Goal: Find specific page/section: Find specific page/section

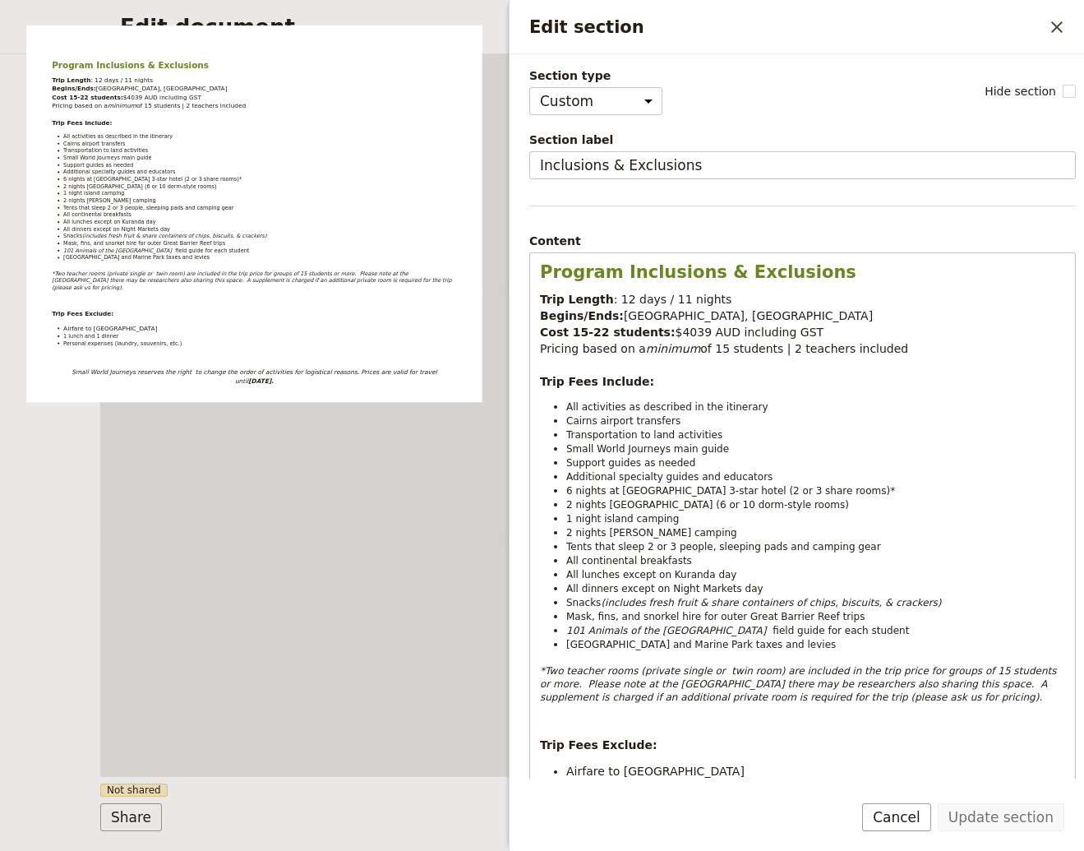
select select "CUSTOM"
select select "DEFAULT"
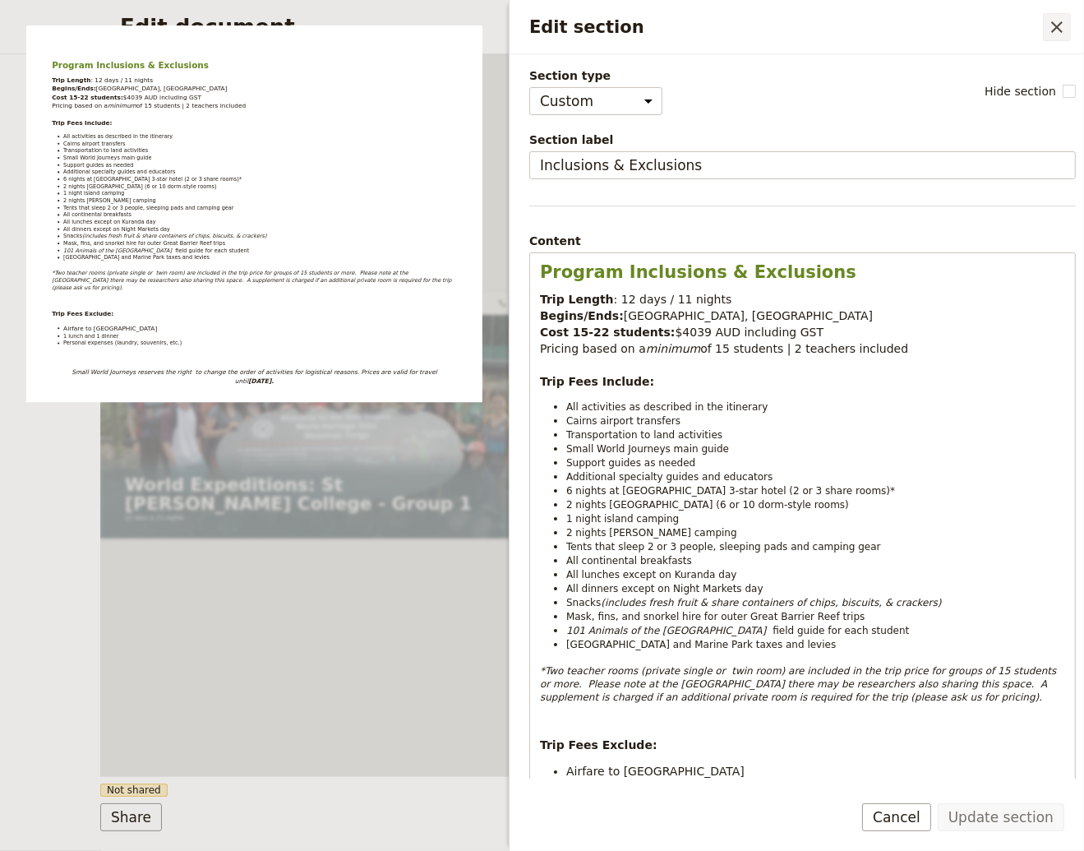
click at [1054, 29] on icon "Close drawer" at bounding box center [1057, 27] width 20 height 20
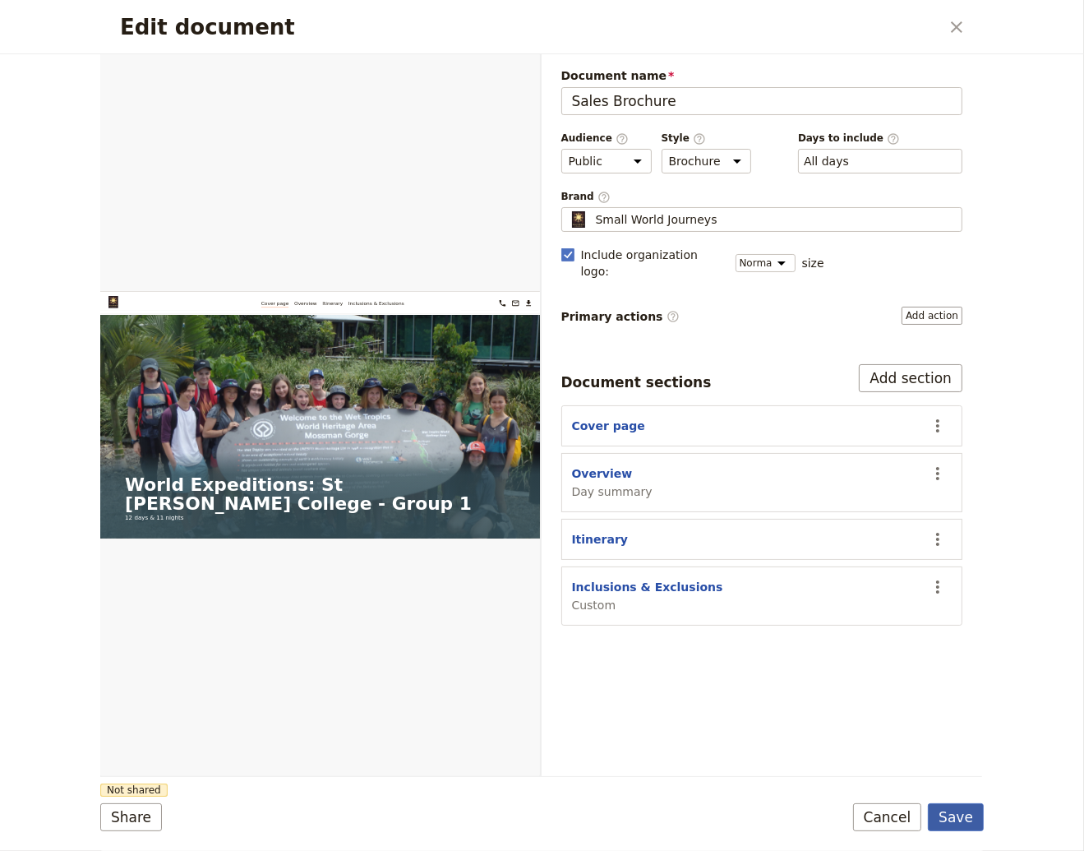
click at [957, 818] on button "Save" at bounding box center [956, 817] width 56 height 28
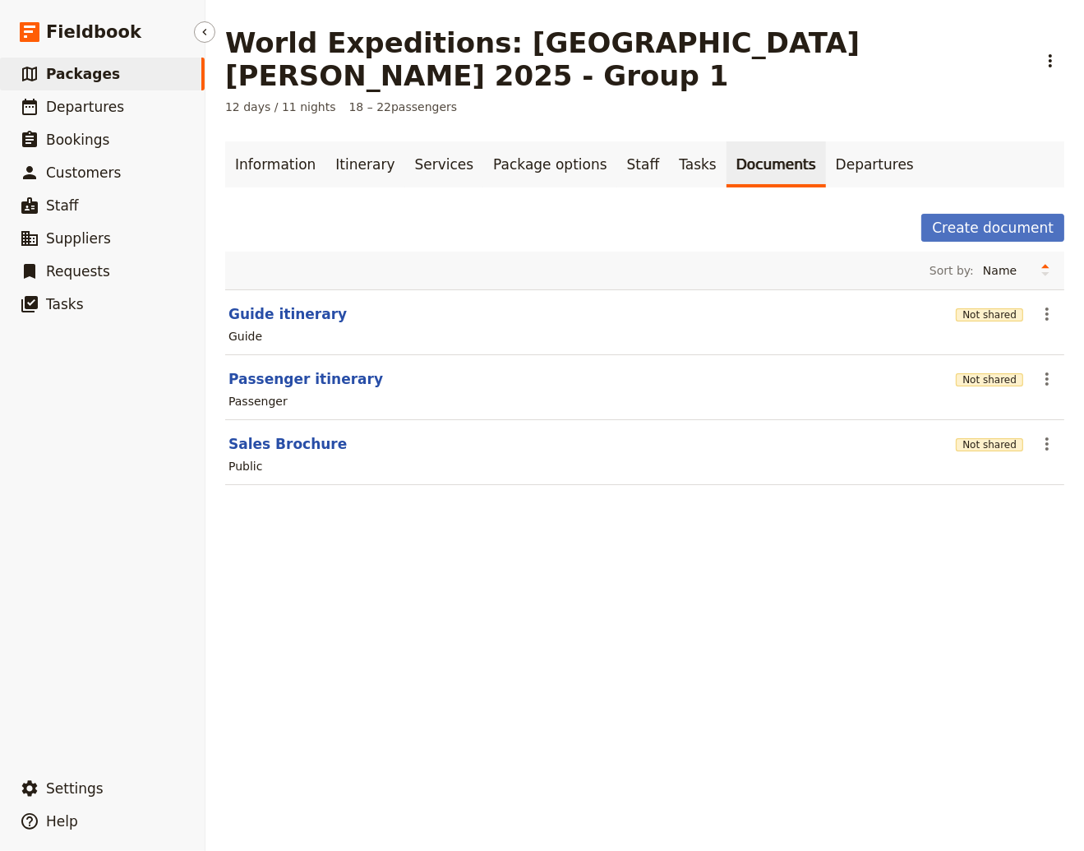
click at [72, 73] on span "Packages" at bounding box center [83, 74] width 74 height 16
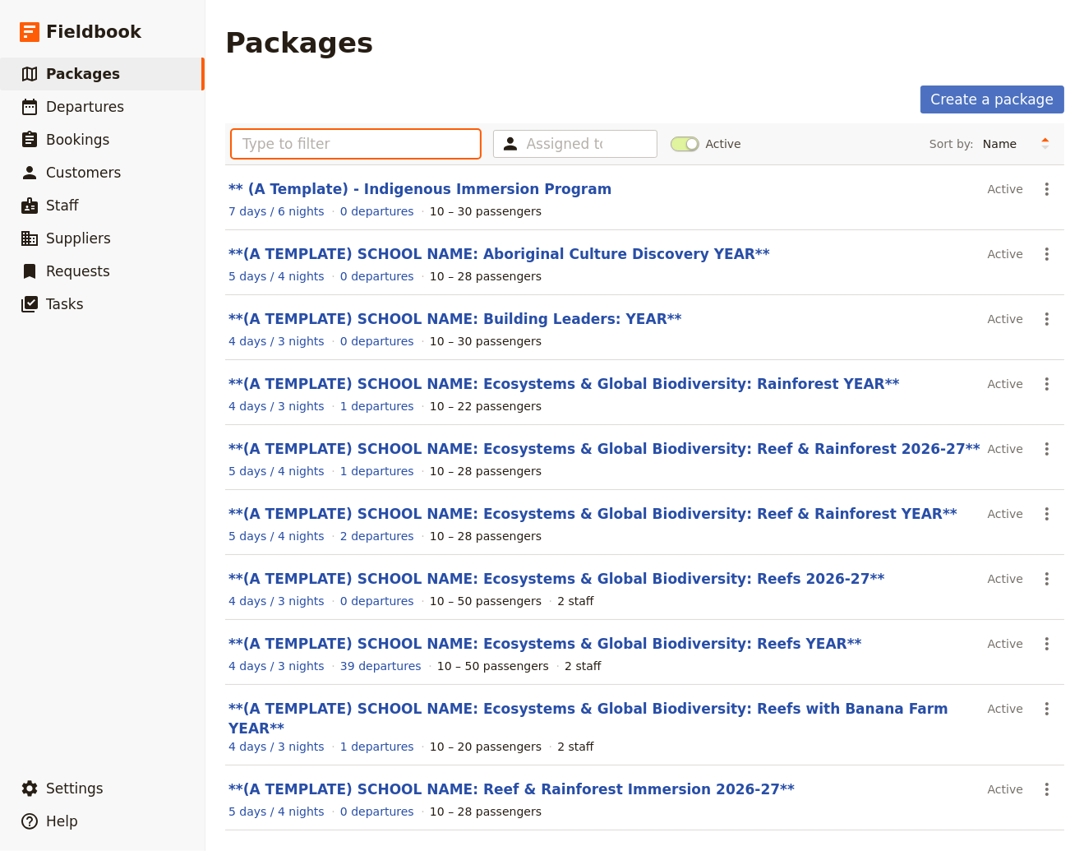
click at [257, 142] on input "text" at bounding box center [356, 144] width 248 height 28
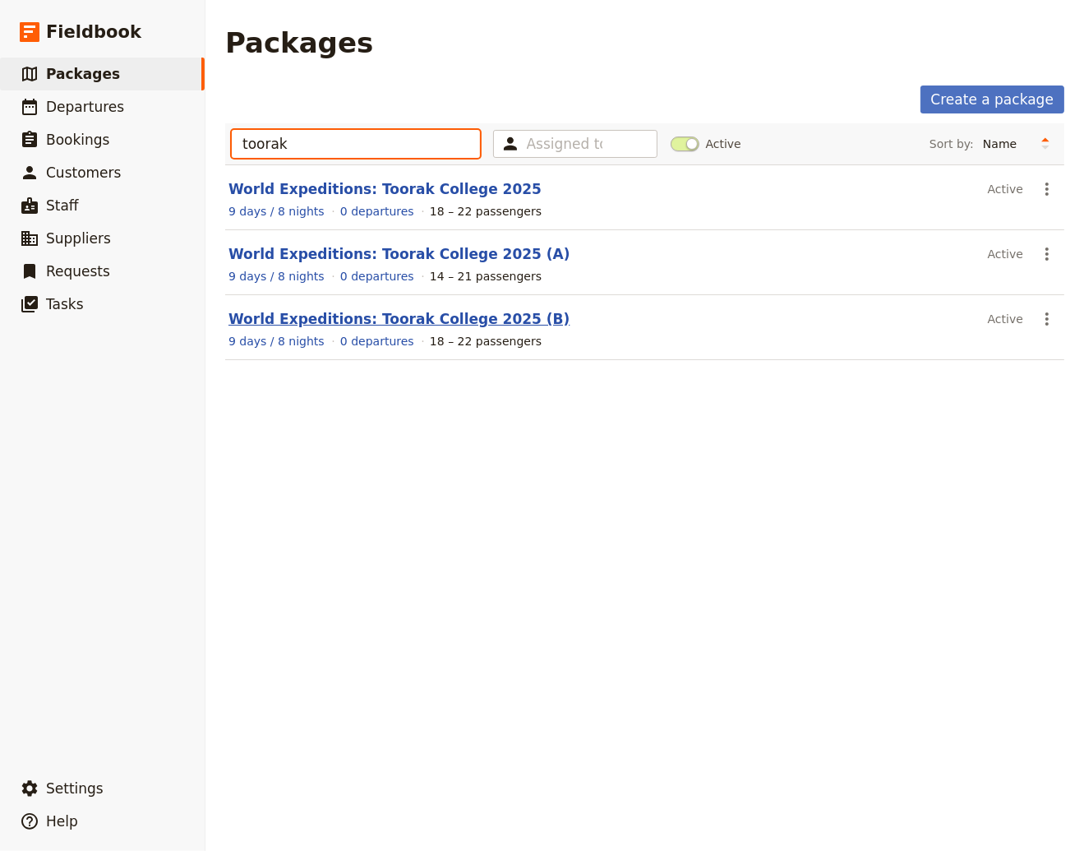
type input "toorak"
click at [394, 321] on link "World Expeditions: Toorak College 2025 (B)" at bounding box center [398, 319] width 341 height 16
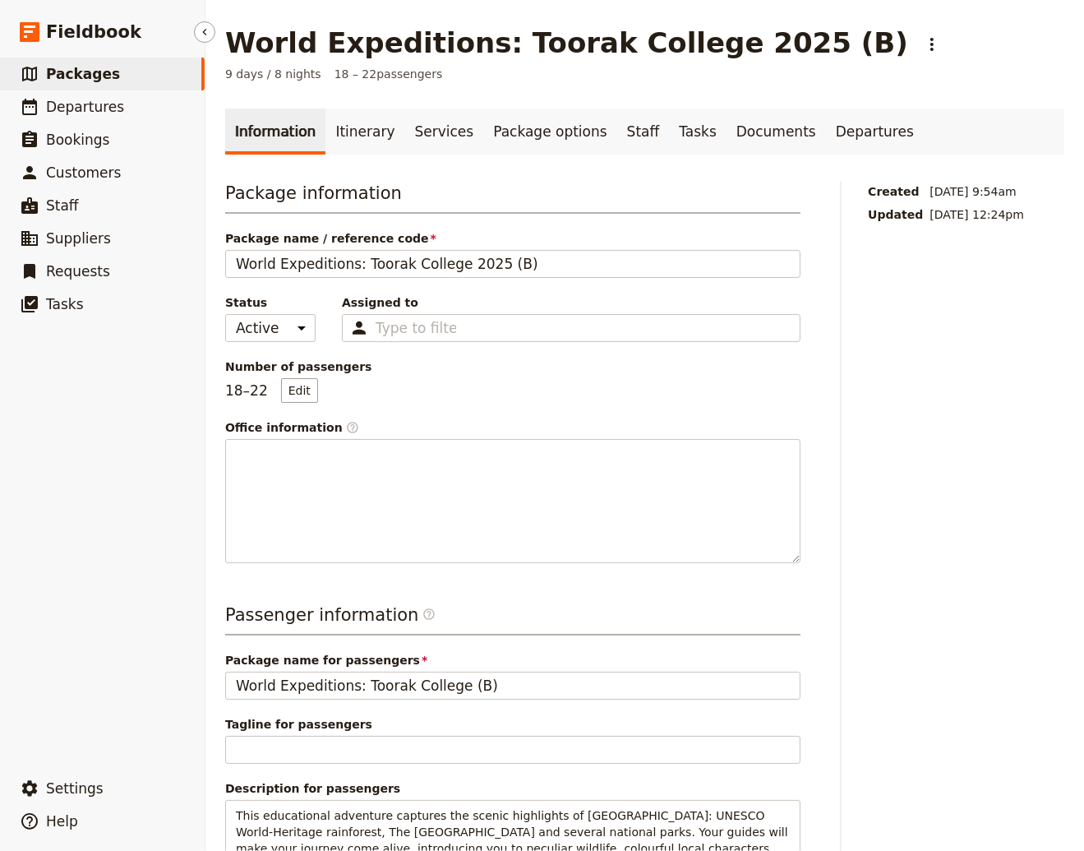
click at [72, 70] on span "Packages" at bounding box center [83, 74] width 74 height 16
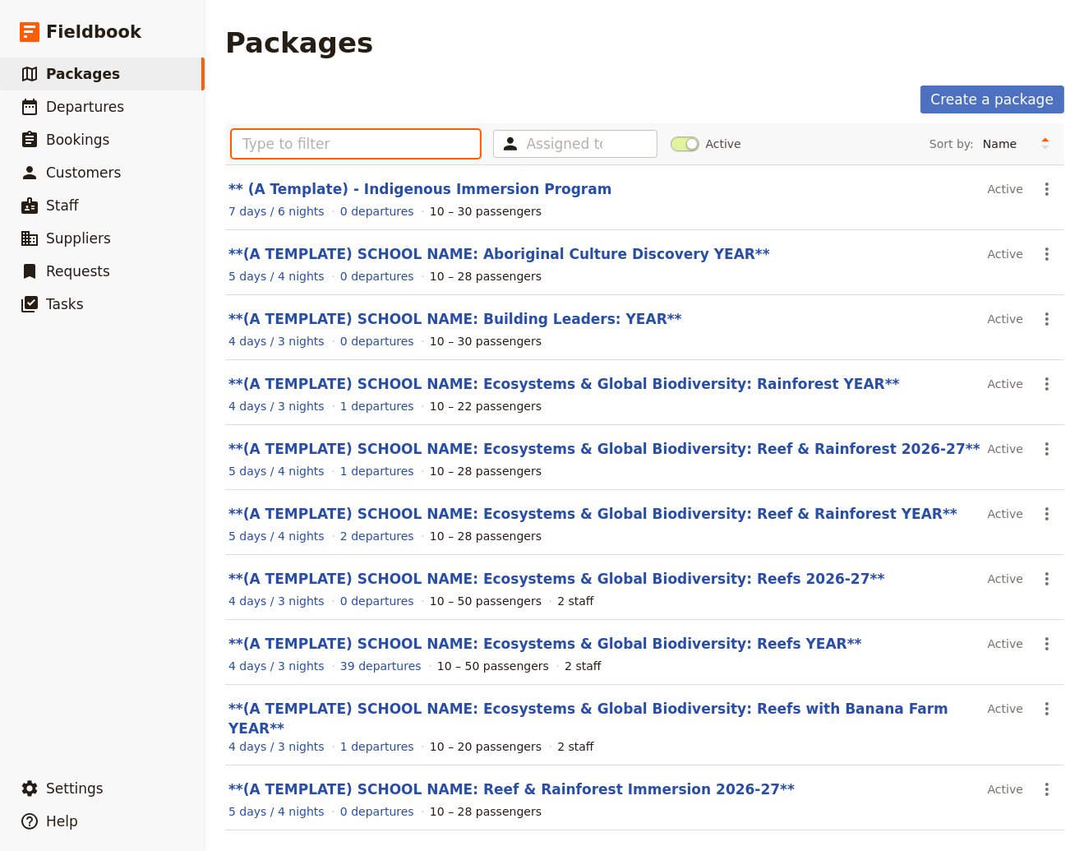
click at [269, 144] on input "text" at bounding box center [356, 144] width 248 height 28
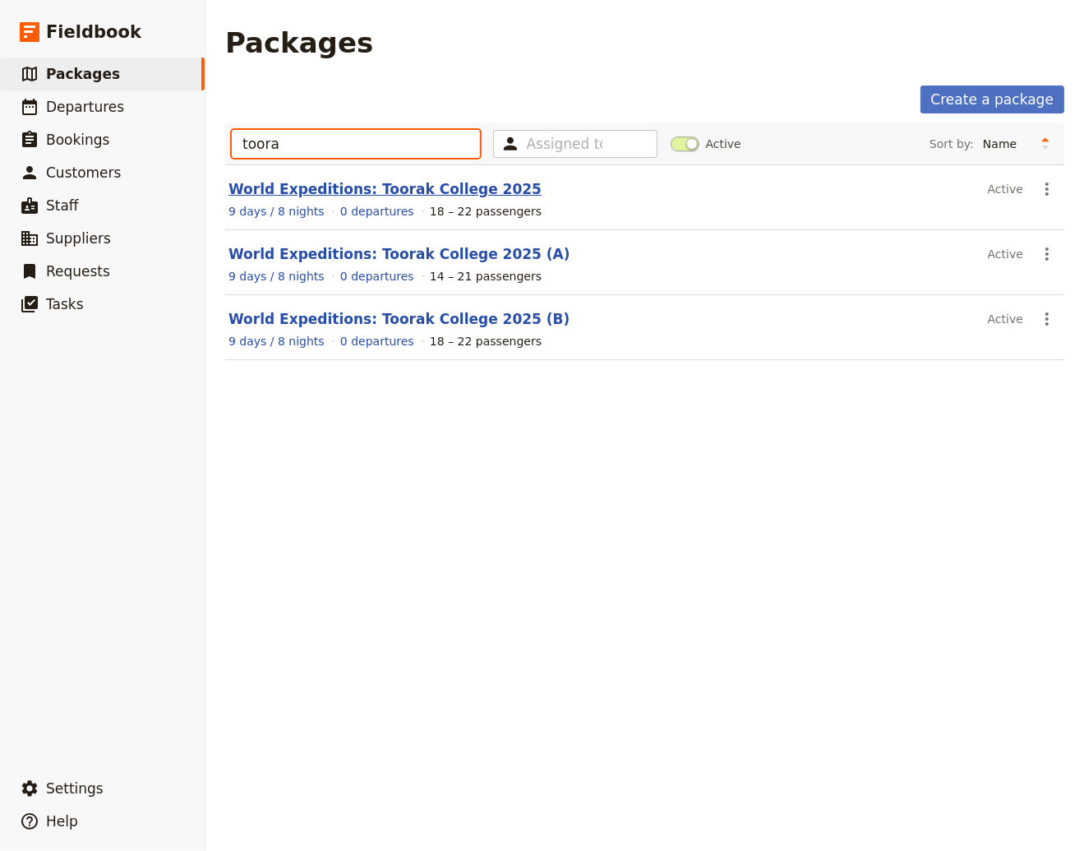
type input "toora"
click at [331, 189] on link "World Expeditions: Toorak College 2025" at bounding box center [384, 189] width 313 height 16
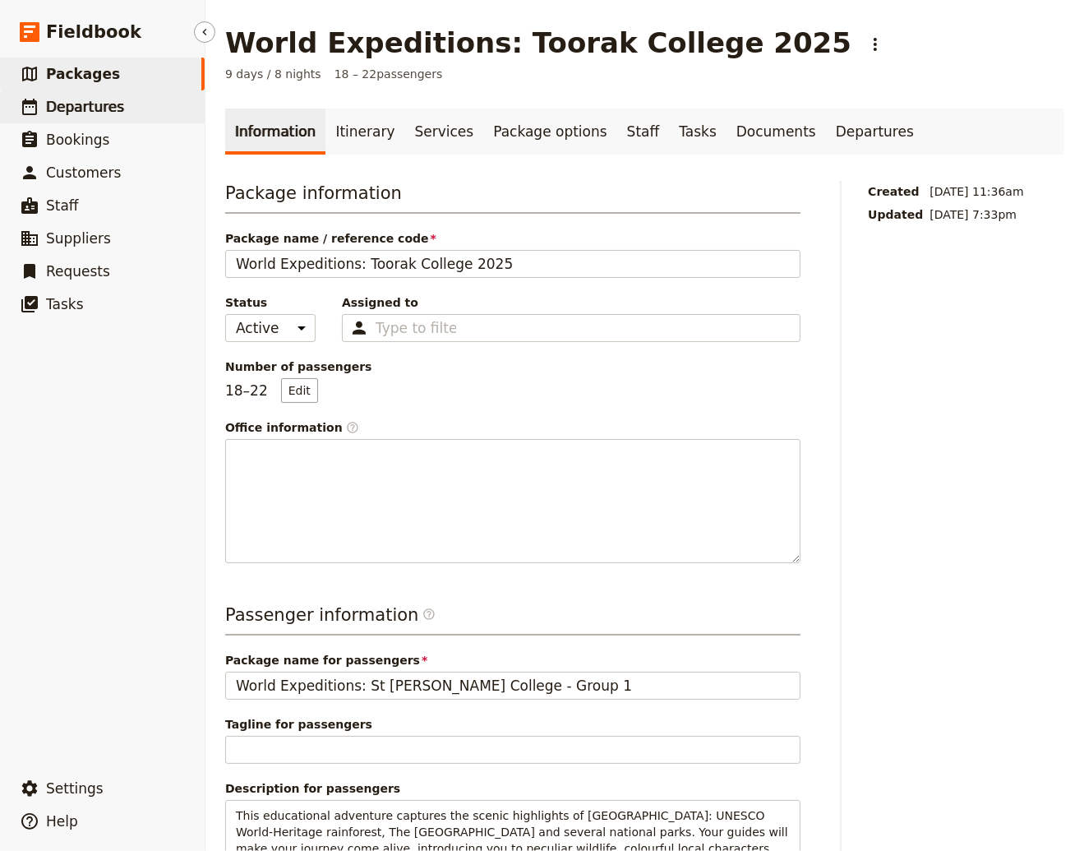
click at [67, 111] on span "Departures" at bounding box center [85, 107] width 78 height 16
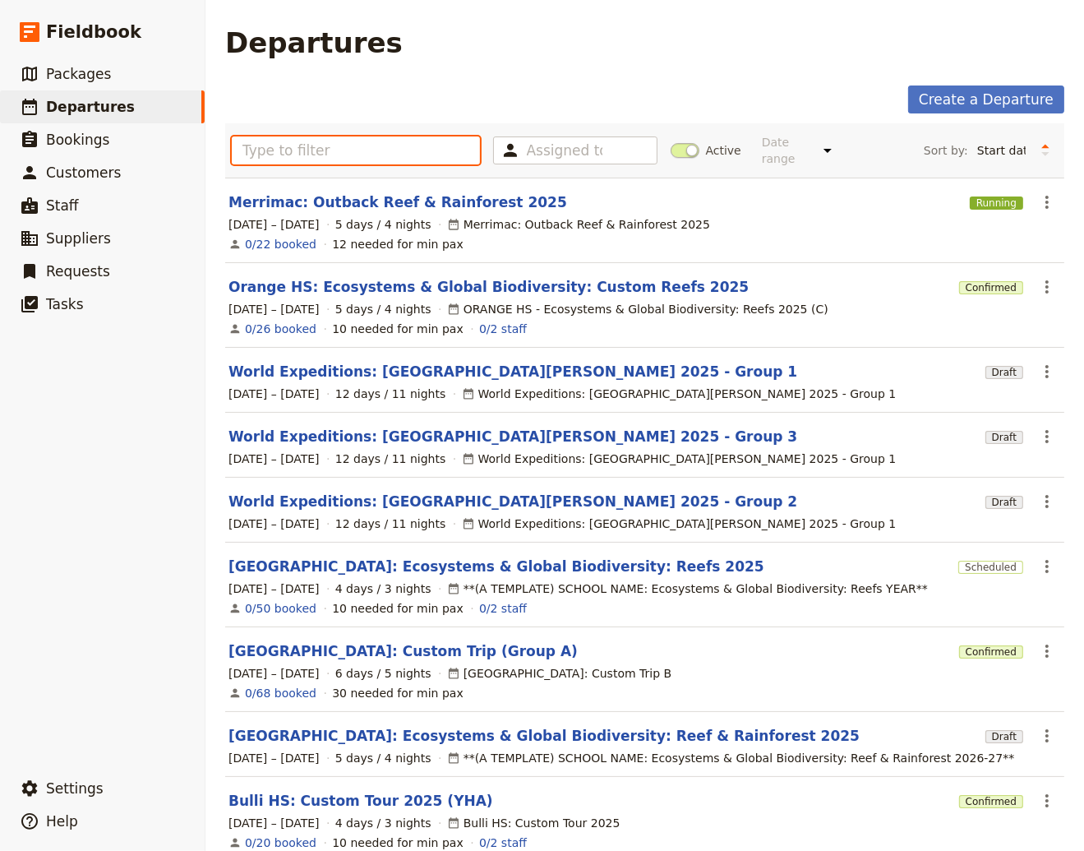
click at [258, 141] on input "text" at bounding box center [356, 150] width 248 height 28
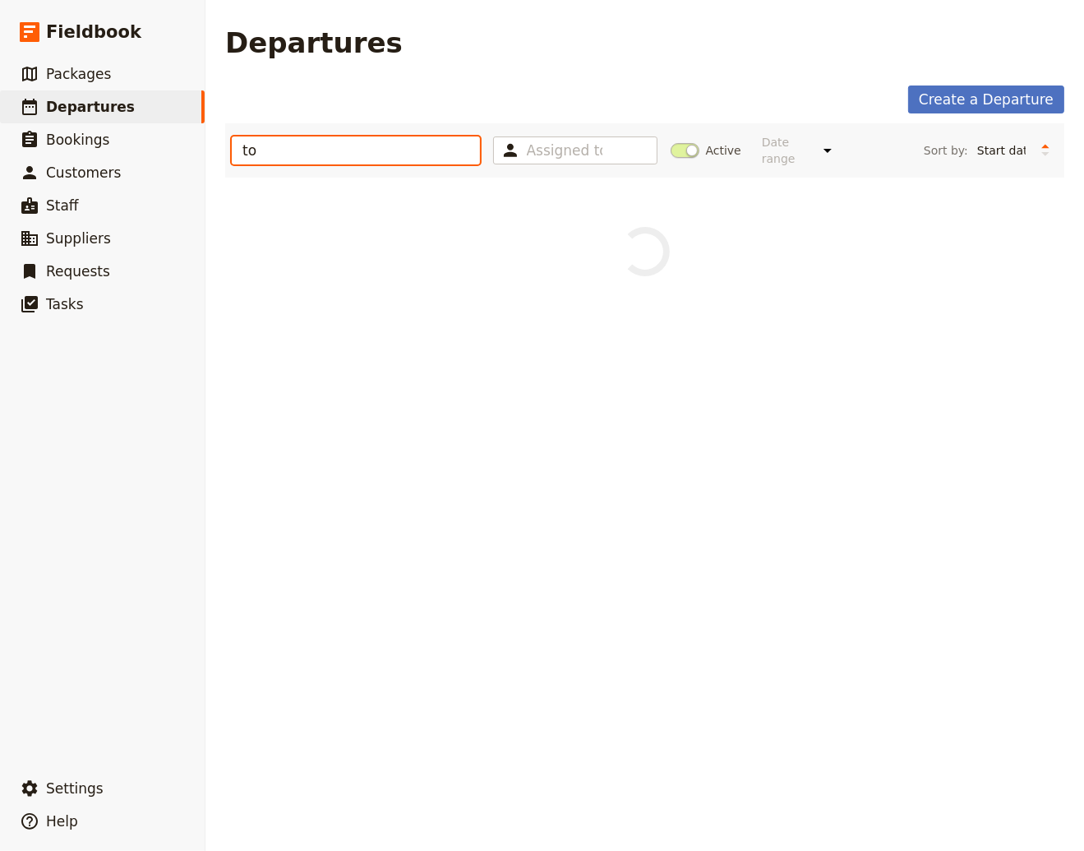
type input "t"
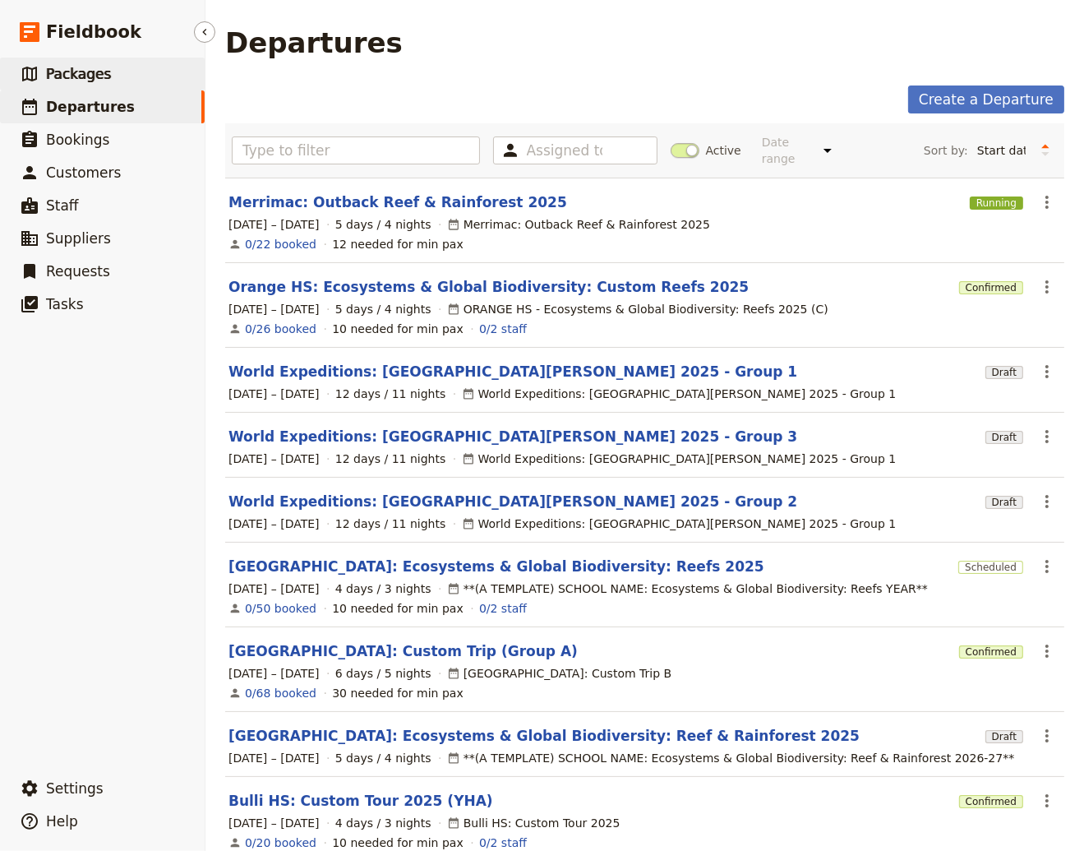
click at [90, 77] on span "Packages" at bounding box center [78, 74] width 65 height 16
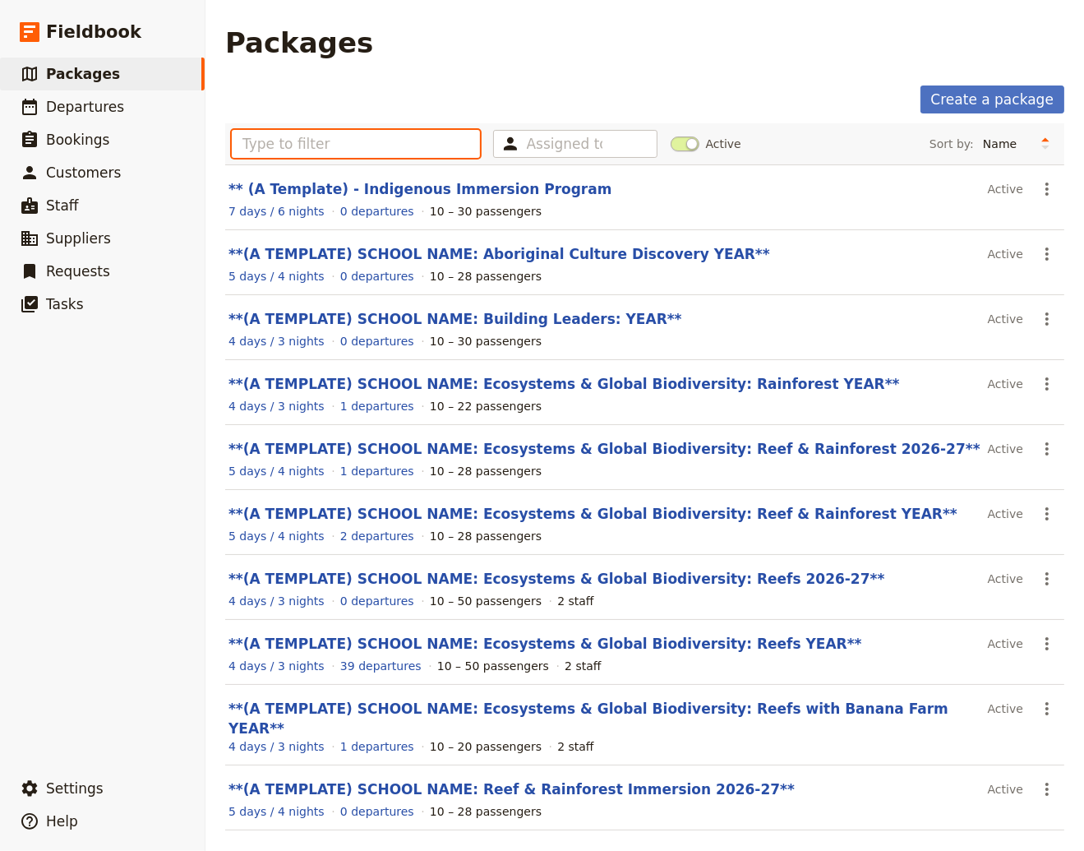
click at [262, 142] on input "text" at bounding box center [356, 144] width 248 height 28
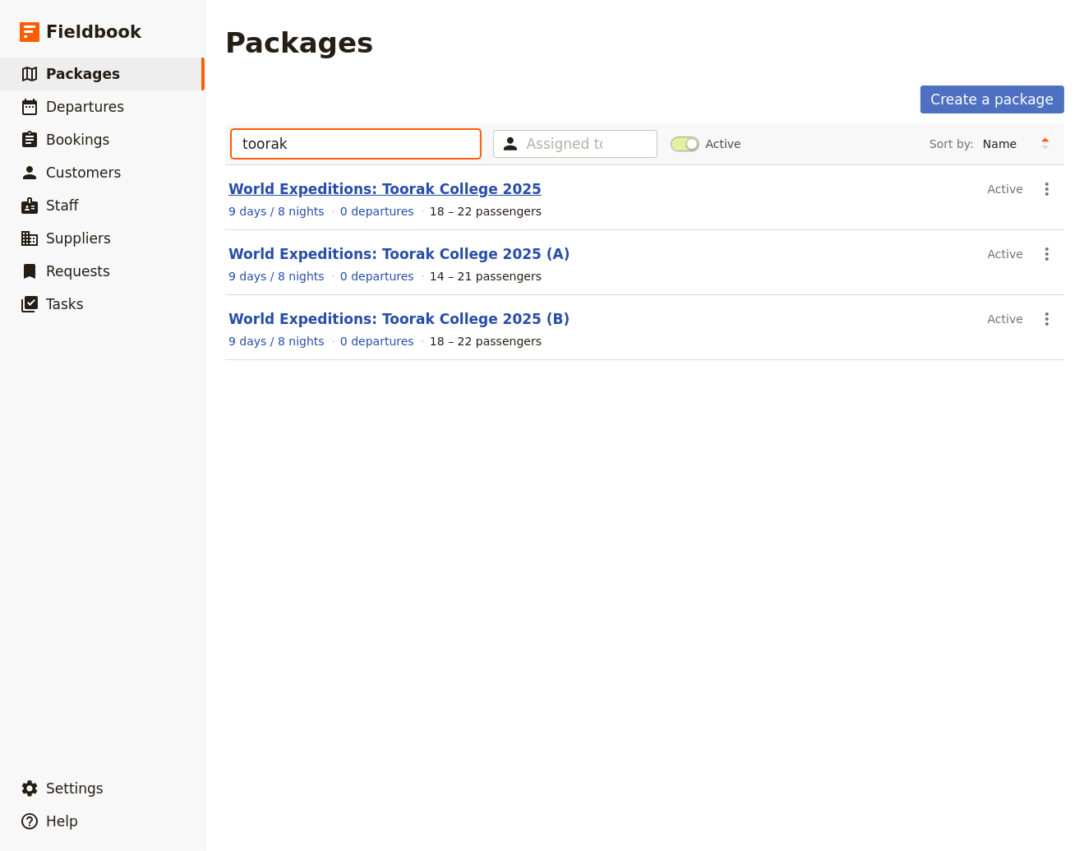
type input "toorak"
click at [402, 186] on link "World Expeditions: Toorak College 2025" at bounding box center [384, 189] width 313 height 16
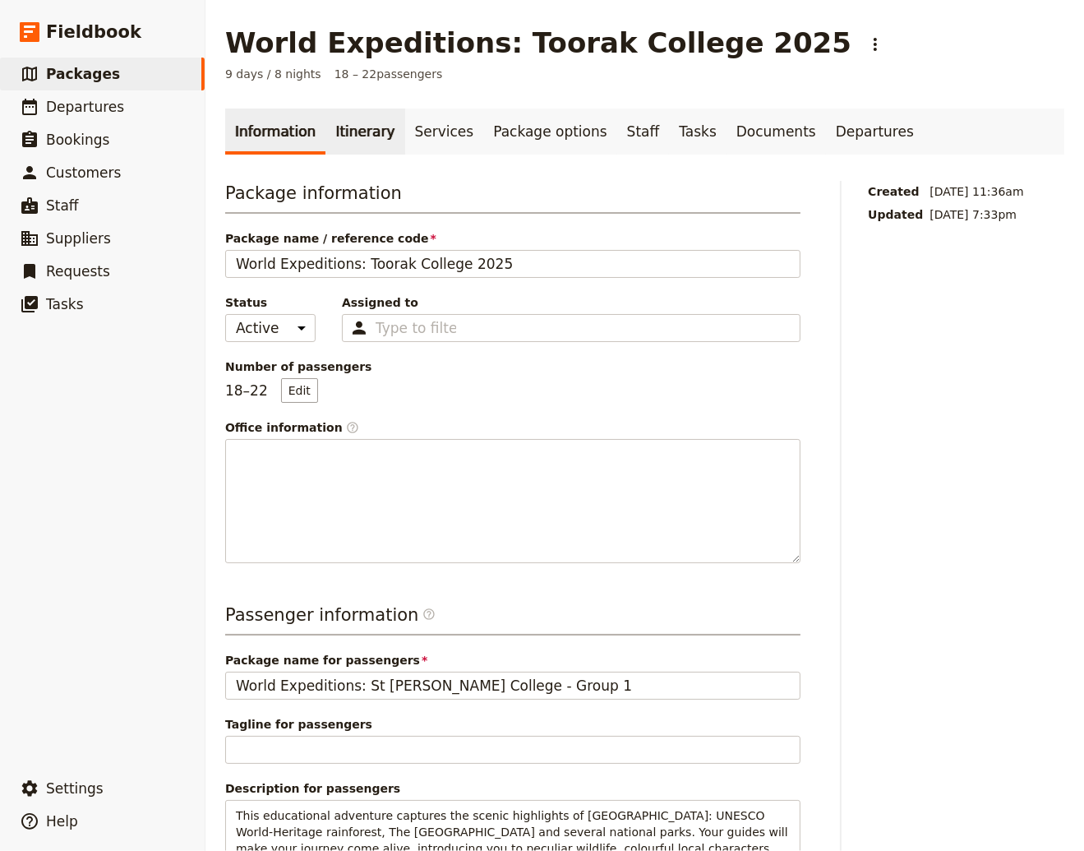
click at [358, 130] on link "Itinerary" at bounding box center [364, 131] width 79 height 46
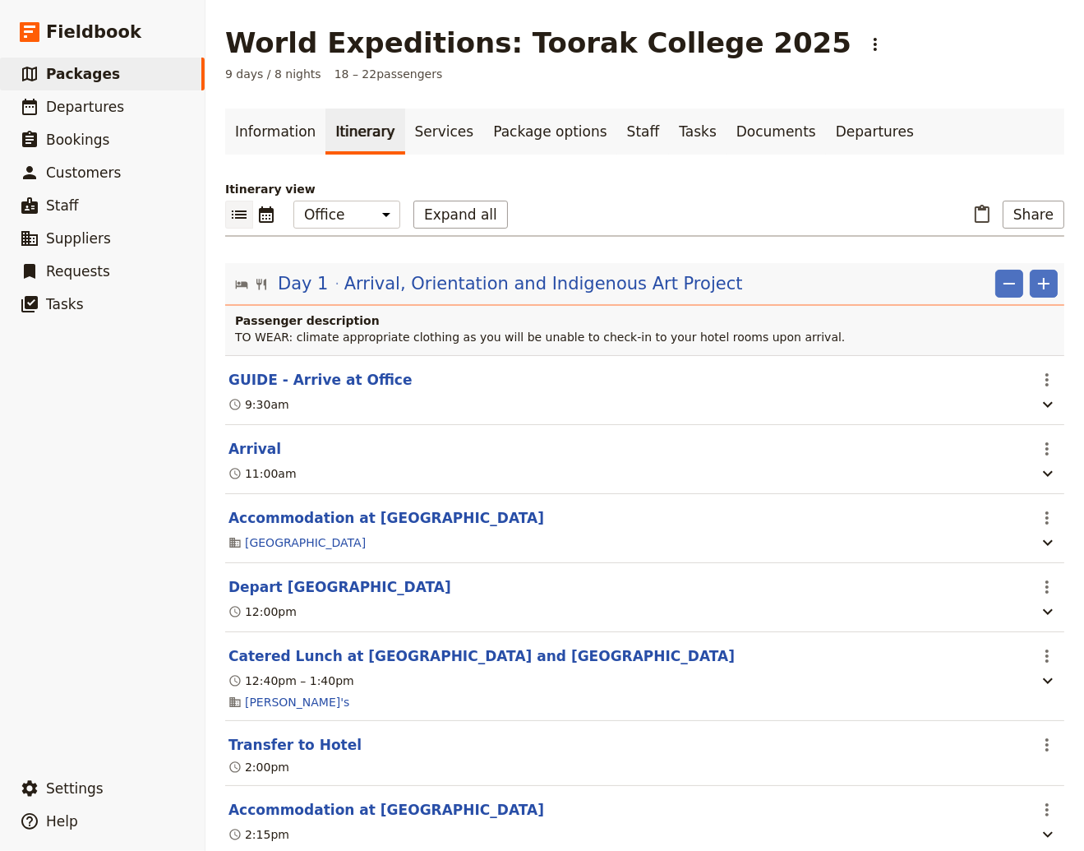
drag, startPoint x: 290, startPoint y: 381, endPoint x: 321, endPoint y: 390, distance: 31.7
click at [289, 381] on button "GUIDE - Arrive at Office" at bounding box center [320, 380] width 184 height 20
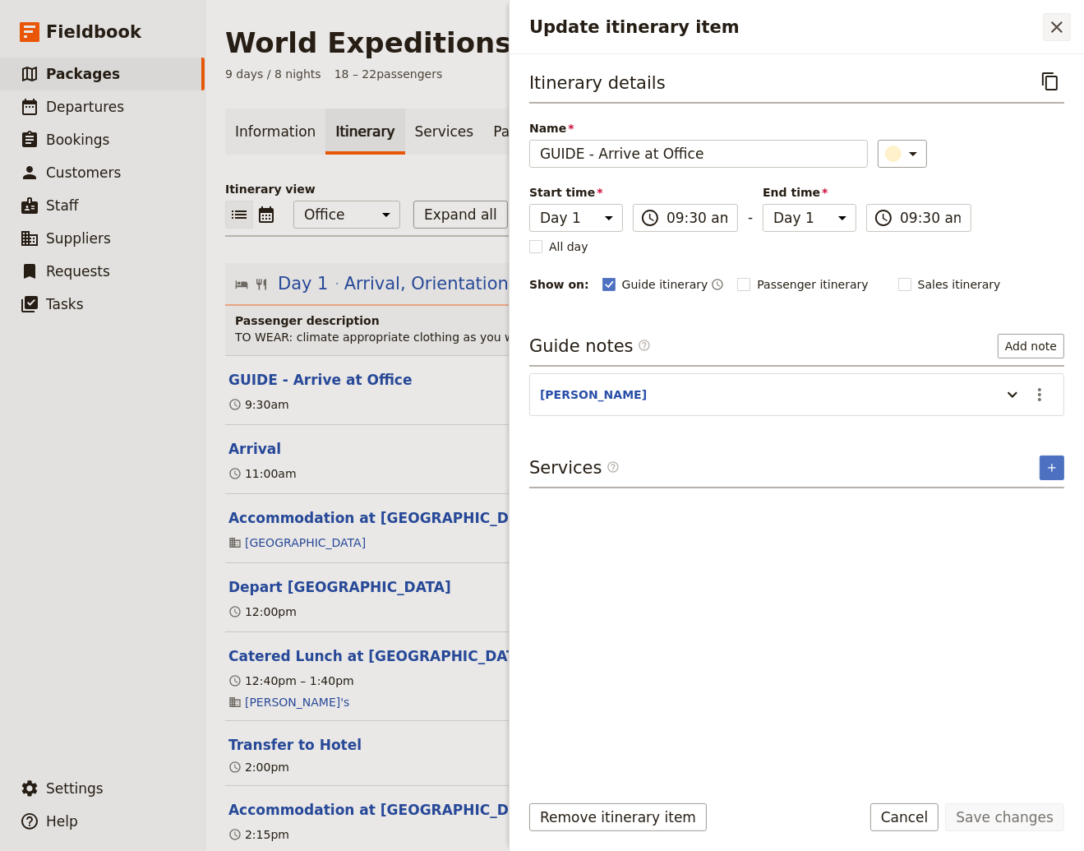
click at [1054, 23] on icon "Close drawer" at bounding box center [1057, 27] width 12 height 12
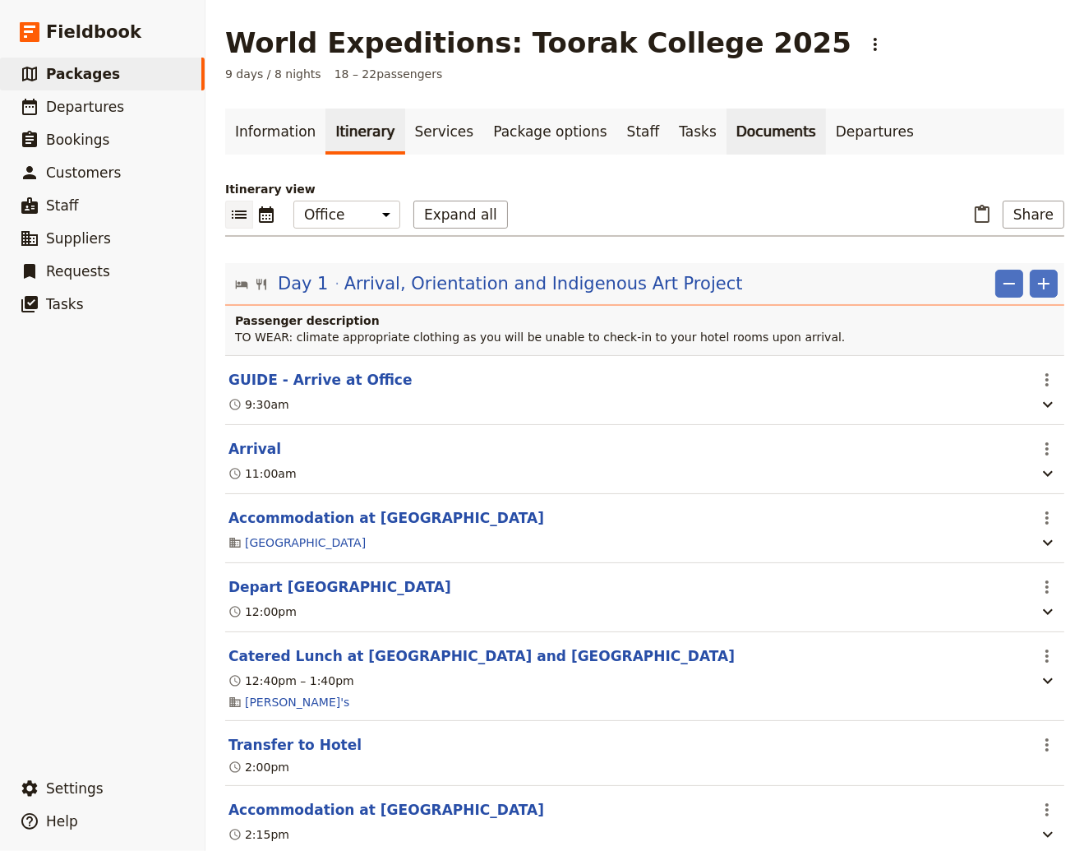
click at [727, 139] on link "Documents" at bounding box center [776, 131] width 99 height 46
